Goal: Task Accomplishment & Management: Use online tool/utility

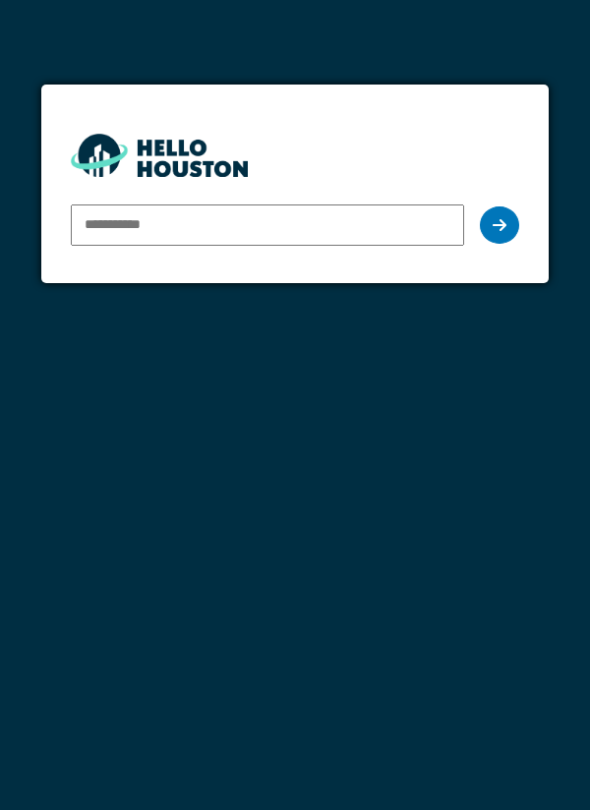
click at [115, 221] on input "email" at bounding box center [268, 225] width 394 height 41
type input "**********"
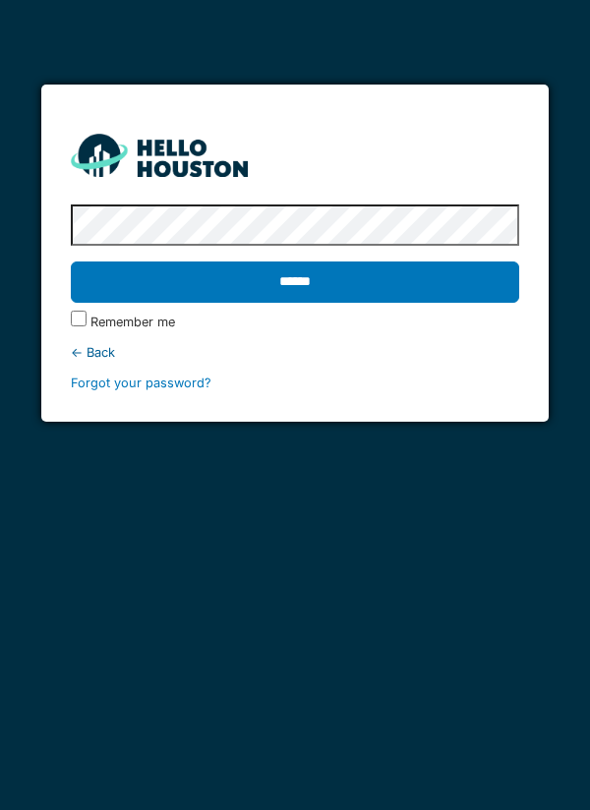
click at [288, 275] on input "******" at bounding box center [295, 282] width 449 height 41
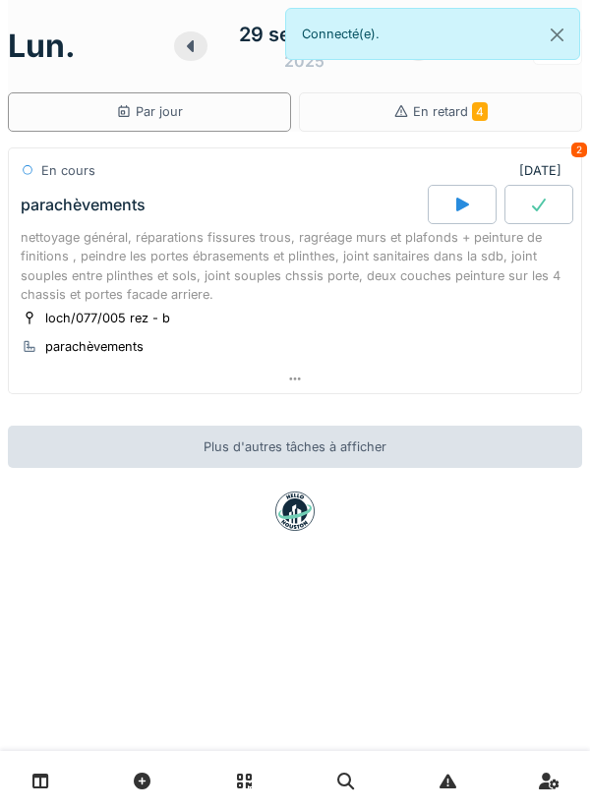
click at [450, 200] on div at bounding box center [462, 204] width 69 height 39
